Goal: Check status: Check status

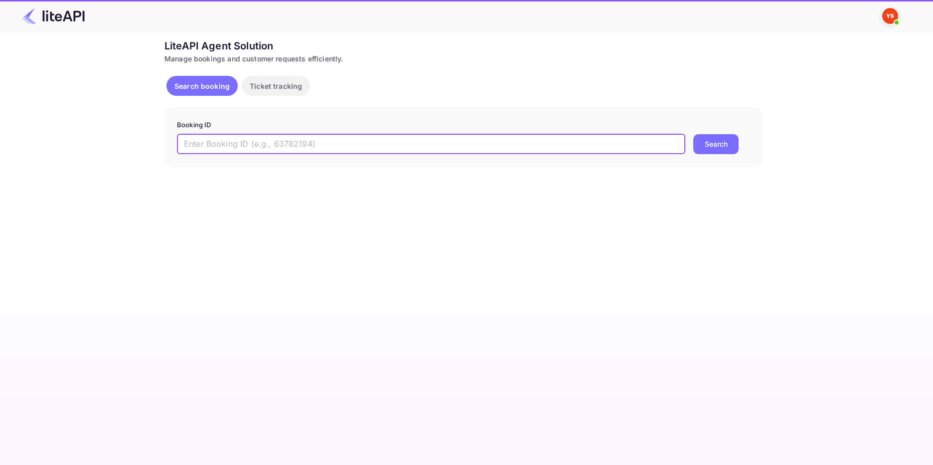
click at [211, 142] on input "text" at bounding box center [431, 144] width 509 height 20
paste input "8868092"
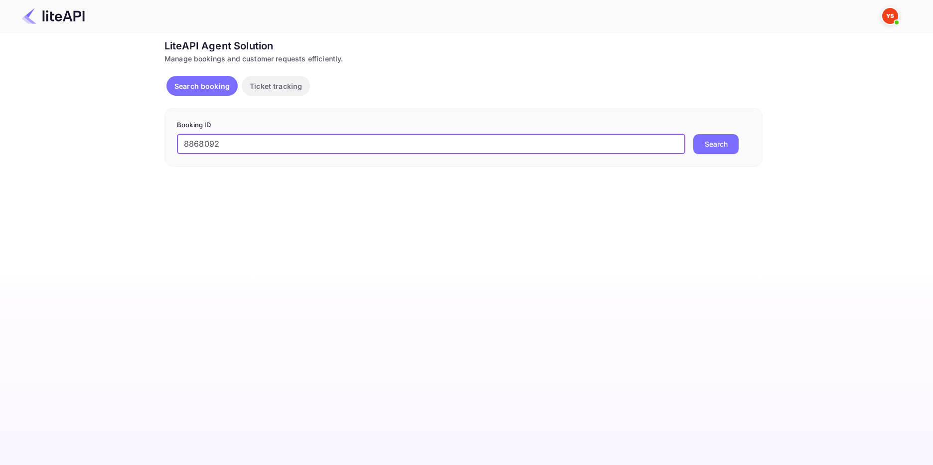
type input "8868092"
click at [696, 147] on button "Search" at bounding box center [716, 144] width 45 height 20
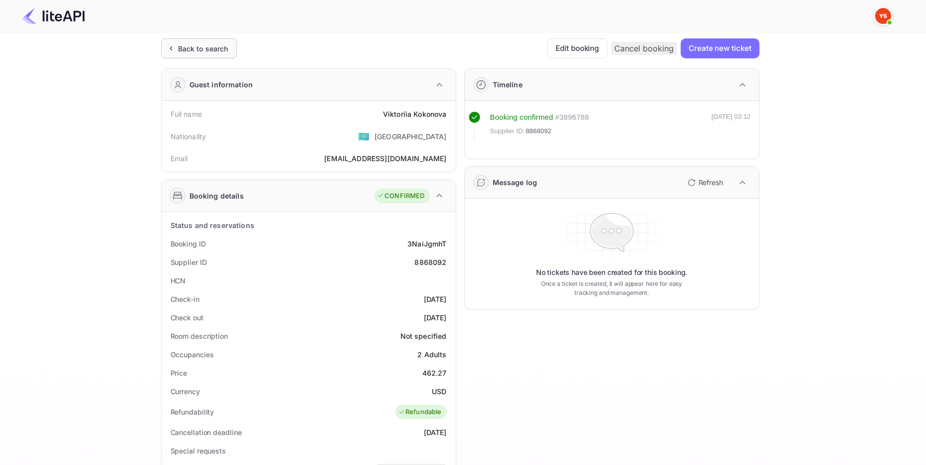
click at [189, 48] on div "Back to search" at bounding box center [203, 48] width 50 height 10
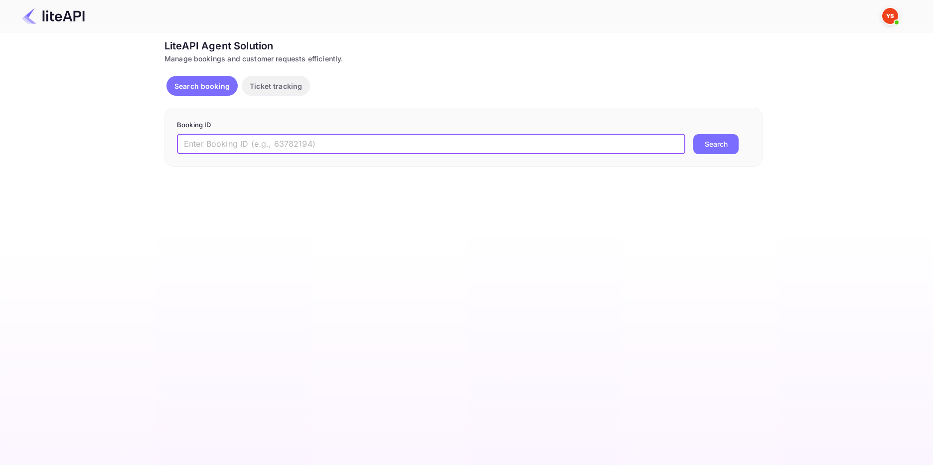
click at [210, 141] on input "text" at bounding box center [431, 144] width 509 height 20
paste input "7766736"
type input "7766736"
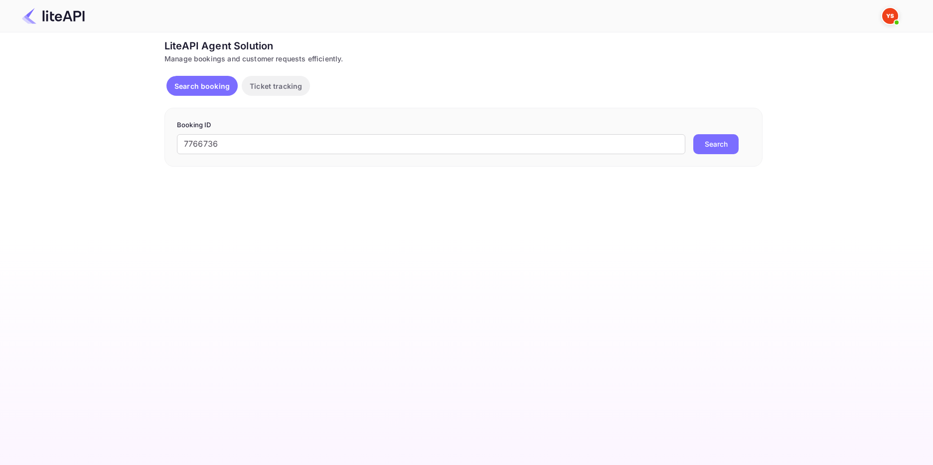
click at [709, 140] on button "Search" at bounding box center [716, 144] width 45 height 20
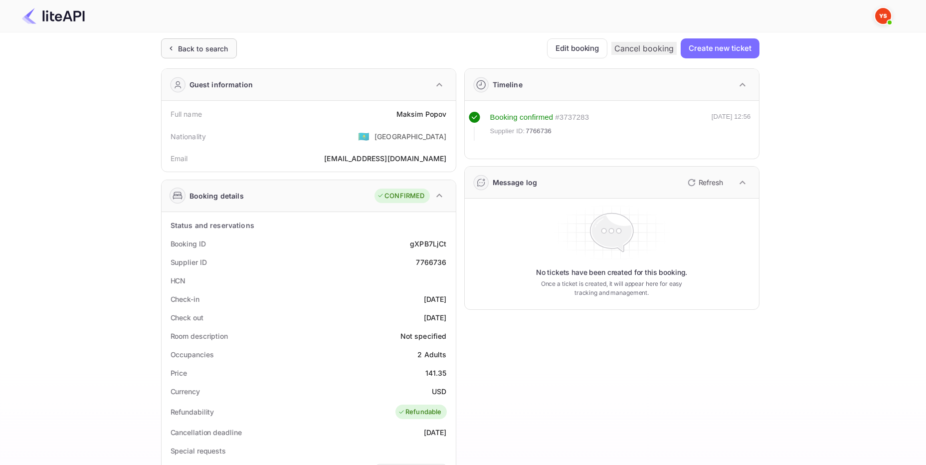
click at [178, 50] on div "Back to search" at bounding box center [203, 48] width 50 height 10
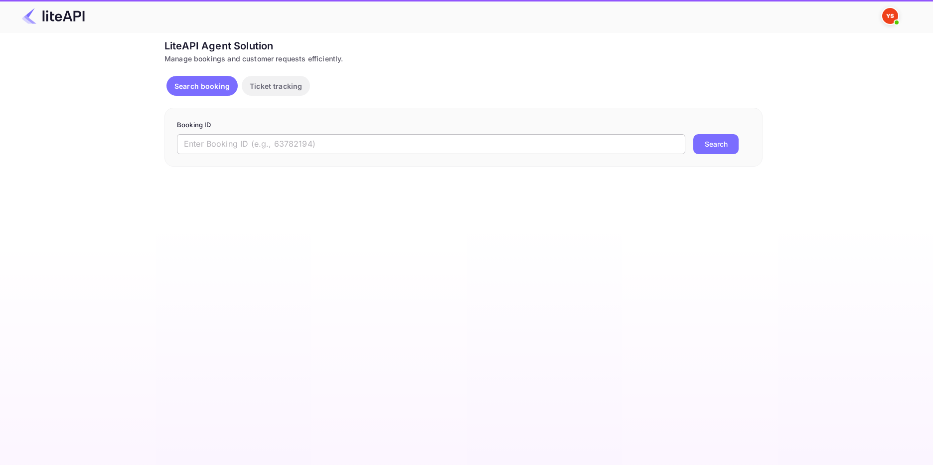
click at [227, 142] on input "text" at bounding box center [431, 144] width 509 height 20
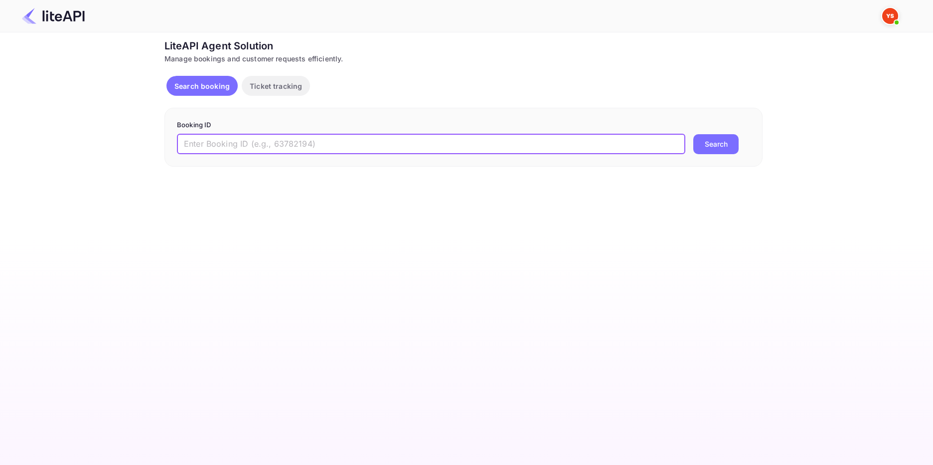
paste input "8886079"
type input "8886079"
click at [726, 149] on button "Search" at bounding box center [716, 144] width 45 height 20
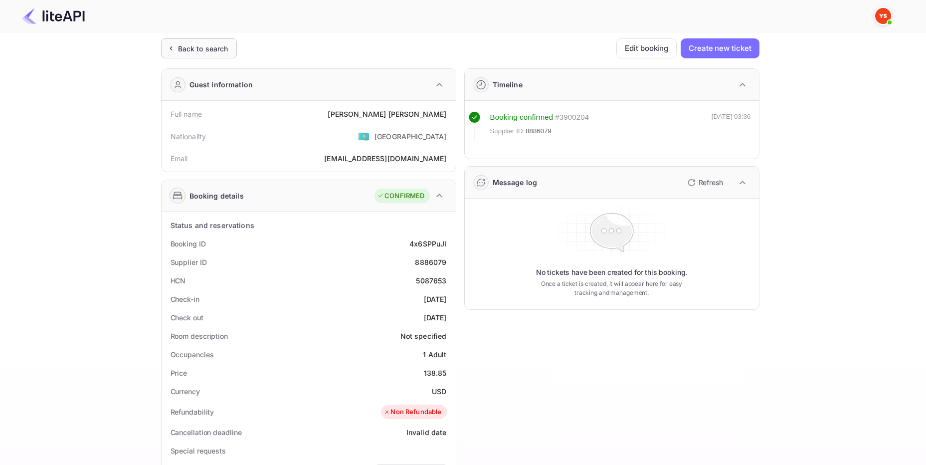
click at [211, 46] on div "Back to search" at bounding box center [203, 48] width 50 height 10
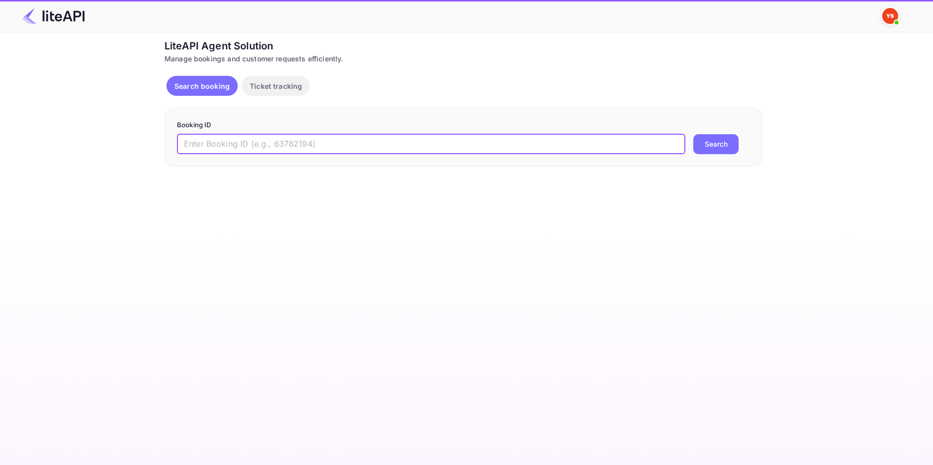
click at [235, 140] on input "text" at bounding box center [431, 144] width 509 height 20
paste input "8505129"
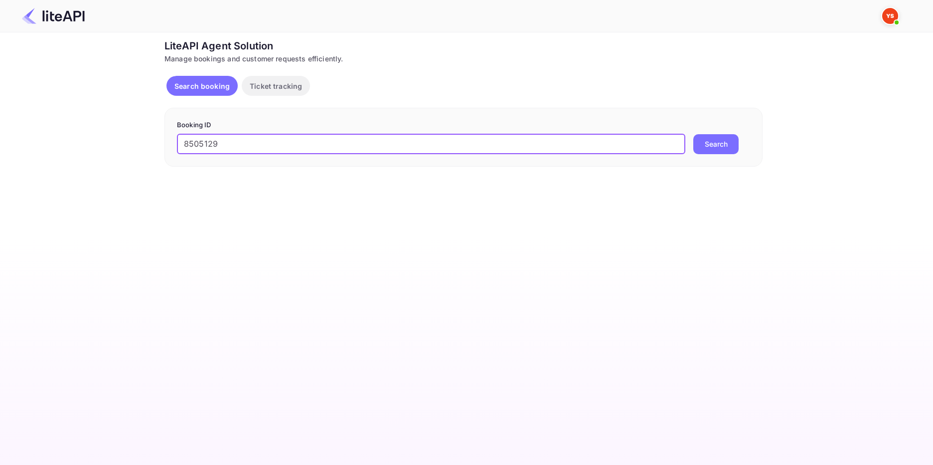
click at [728, 148] on button "Search" at bounding box center [716, 144] width 45 height 20
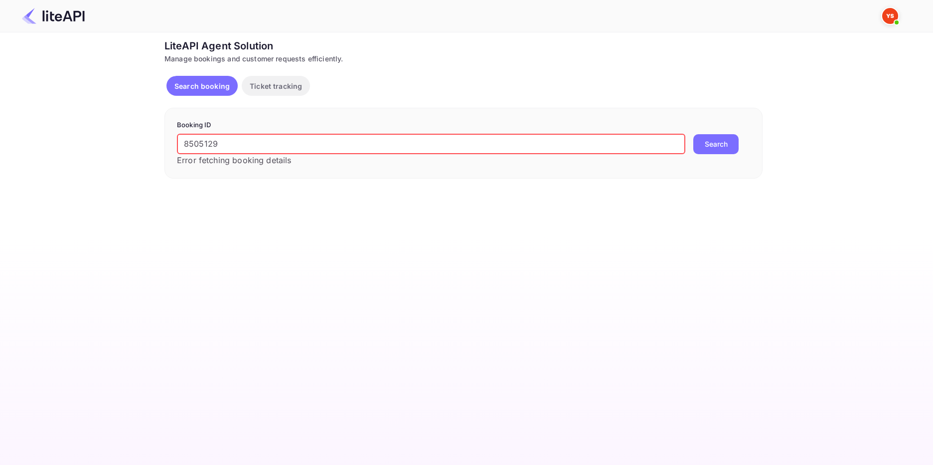
click at [186, 136] on input "8505129" at bounding box center [431, 144] width 509 height 20
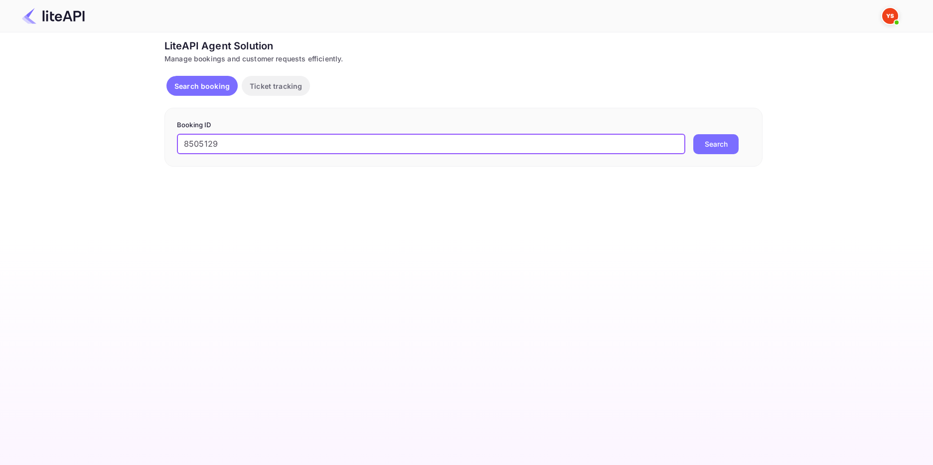
type input "8505129"
click at [723, 142] on button "Search" at bounding box center [716, 144] width 45 height 20
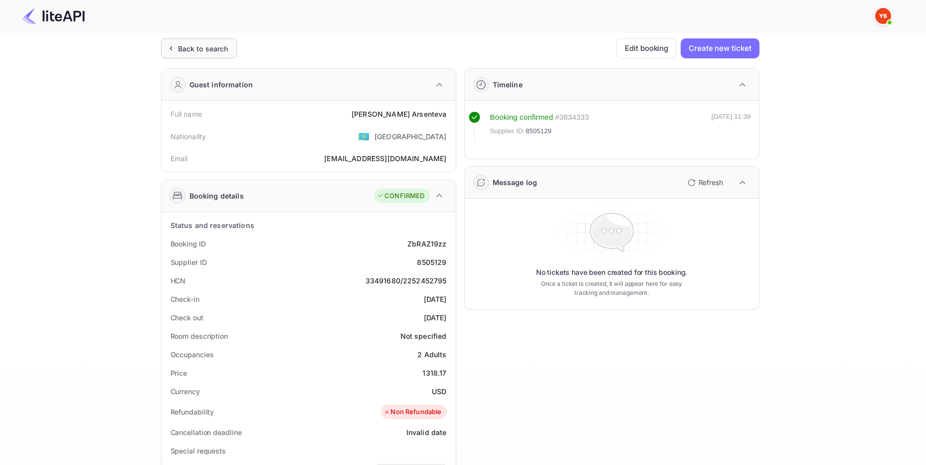
click at [179, 48] on div "Back to search" at bounding box center [203, 48] width 50 height 10
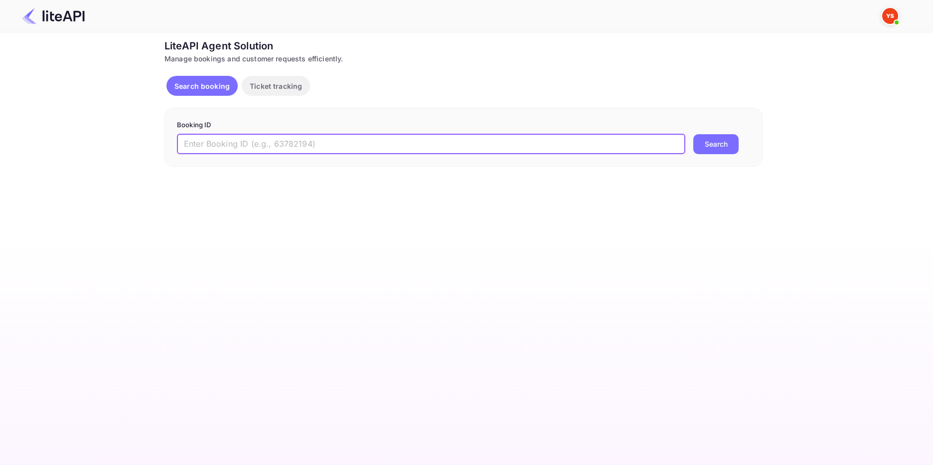
drag, startPoint x: 189, startPoint y: 141, endPoint x: 199, endPoint y: 141, distance: 9.5
click at [190, 140] on input "text" at bounding box center [431, 144] width 509 height 20
paste input "8498158"
type input "8498158"
drag, startPoint x: 730, startPoint y: 143, endPoint x: 571, endPoint y: 176, distance: 162.4
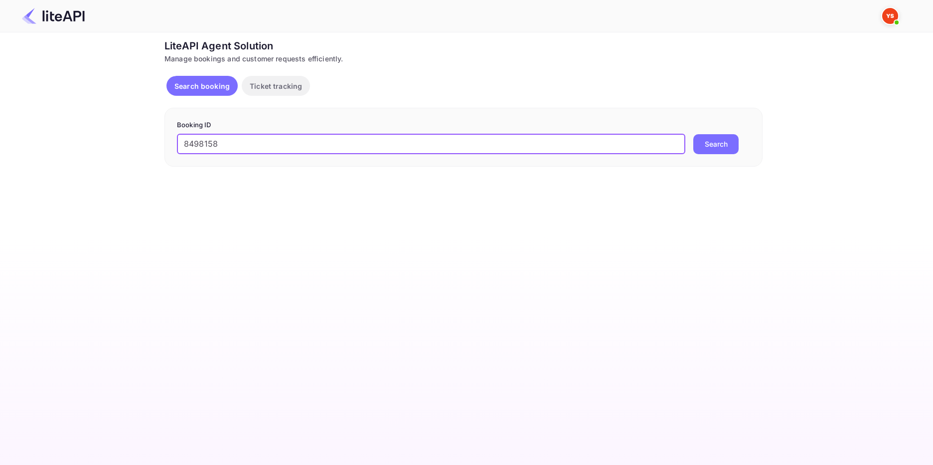
click at [729, 143] on button "Search" at bounding box center [716, 144] width 45 height 20
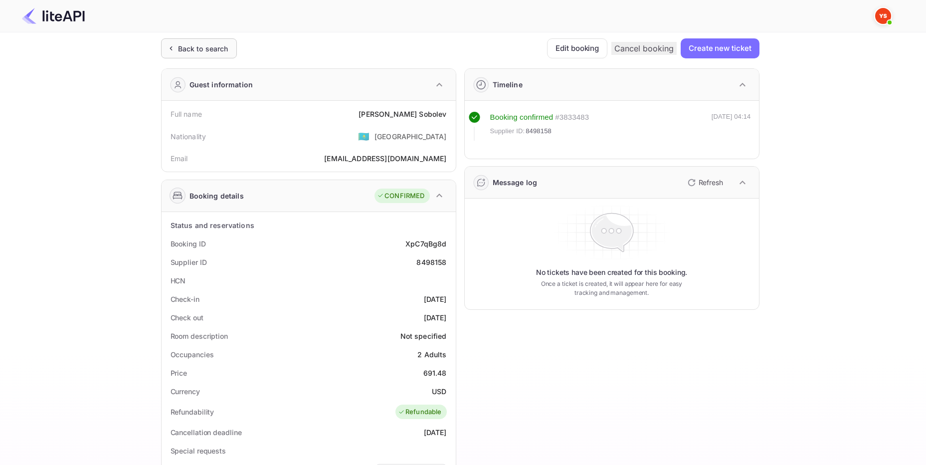
click at [221, 48] on div "Back to search" at bounding box center [203, 48] width 50 height 10
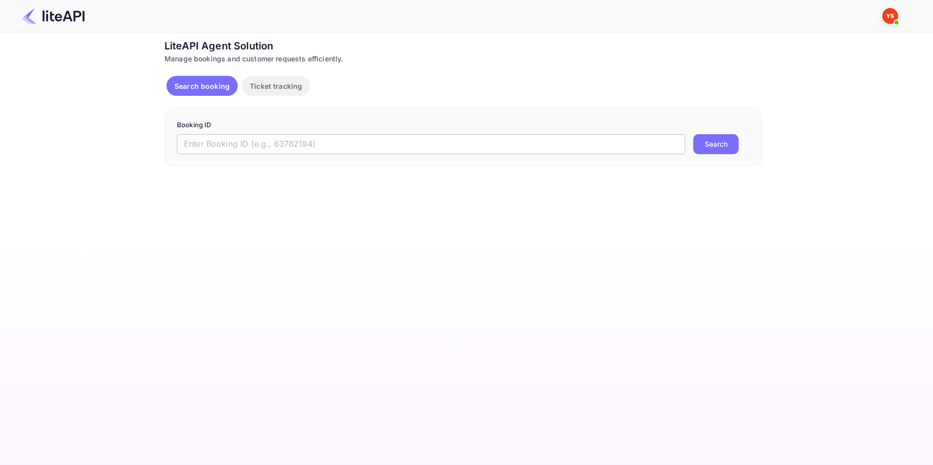
click at [246, 147] on input "text" at bounding box center [431, 144] width 509 height 20
paste input "8882437"
type input "8882437"
click at [704, 145] on button "Search" at bounding box center [716, 144] width 45 height 20
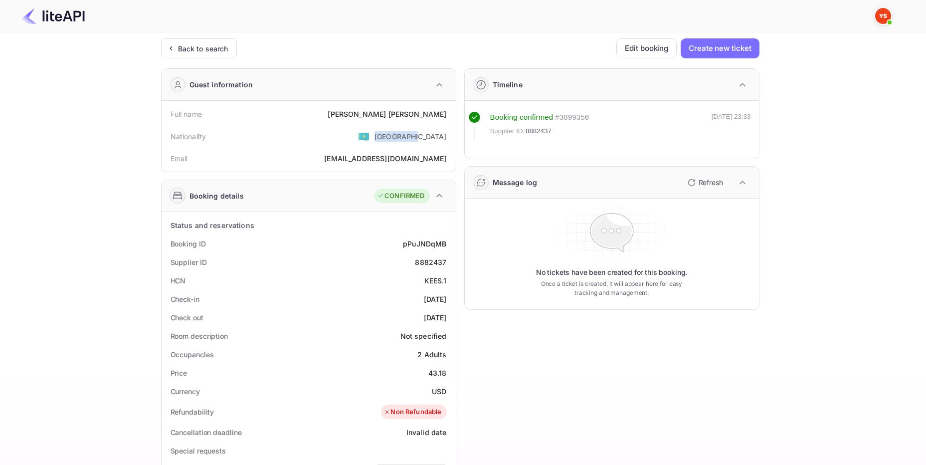
drag, startPoint x: 449, startPoint y: 134, endPoint x: 404, endPoint y: 135, distance: 44.4
click at [406, 135] on div "Nationality 🇰🇿 [DEMOGRAPHIC_DATA]" at bounding box center [309, 136] width 286 height 26
copy div "[GEOGRAPHIC_DATA]"
click at [221, 47] on div "Back to search" at bounding box center [203, 48] width 50 height 10
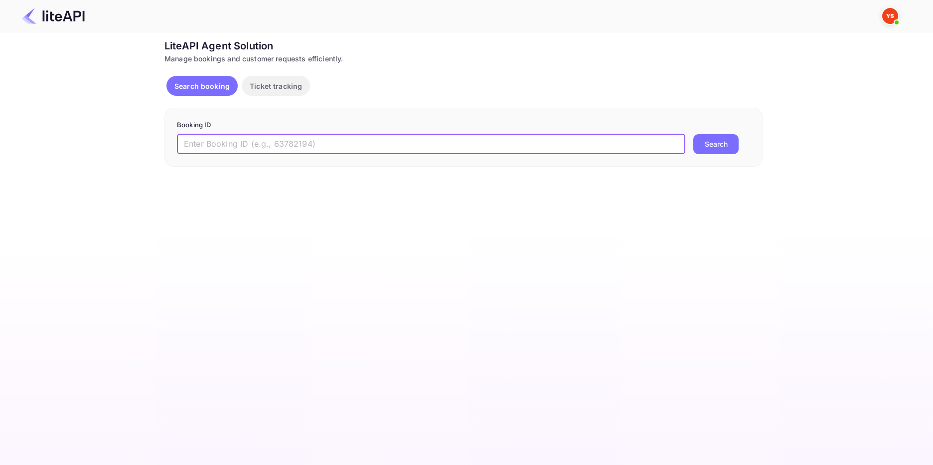
click at [202, 138] on input "text" at bounding box center [431, 144] width 509 height 20
paste input "8876132"
type input "8876132"
drag, startPoint x: 702, startPoint y: 144, endPoint x: 709, endPoint y: 143, distance: 7.5
click at [703, 143] on button "Search" at bounding box center [716, 144] width 45 height 20
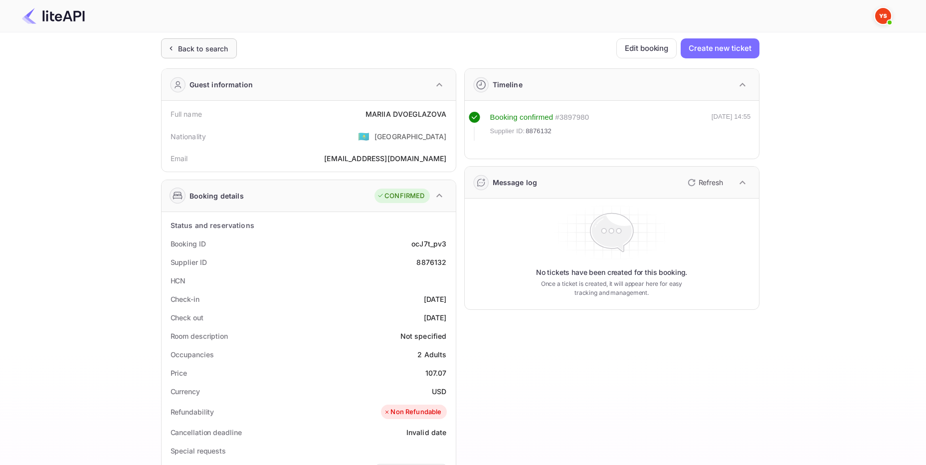
click at [197, 44] on div "Back to search" at bounding box center [203, 48] width 50 height 10
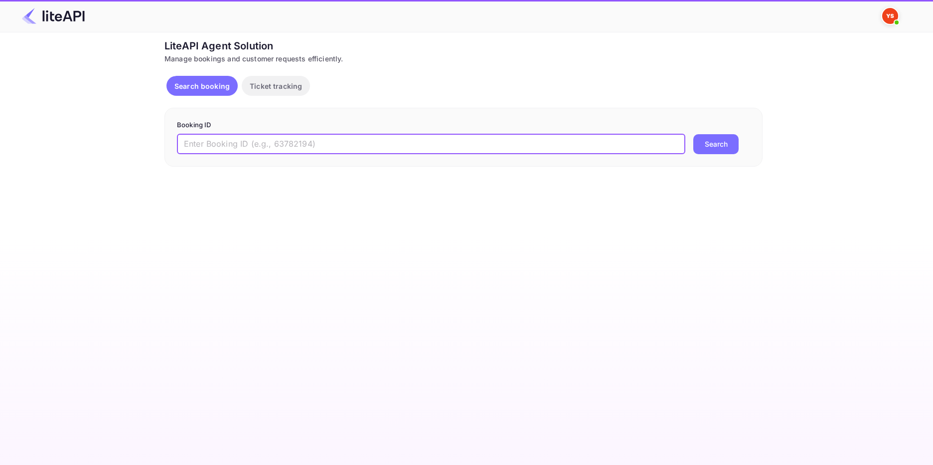
click at [229, 150] on input "text" at bounding box center [431, 144] width 509 height 20
paste input "8423565"
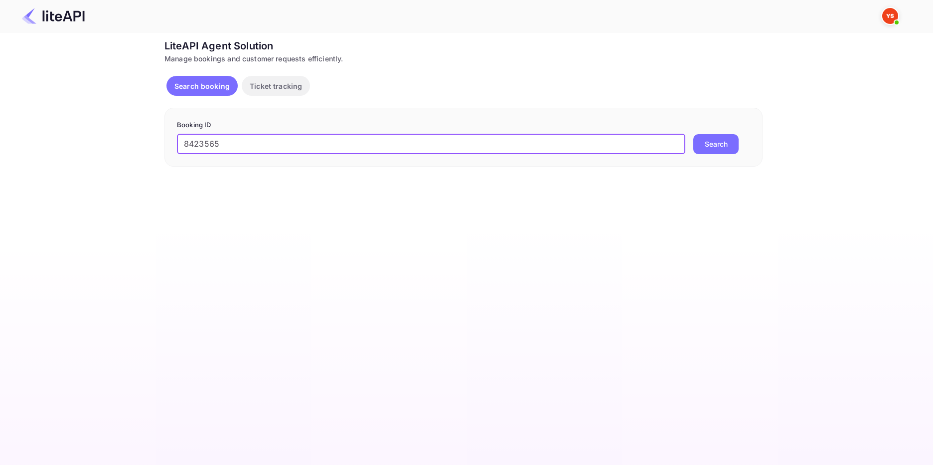
type input "8423565"
click at [706, 147] on button "Search" at bounding box center [716, 144] width 45 height 20
